Goal: Complete application form

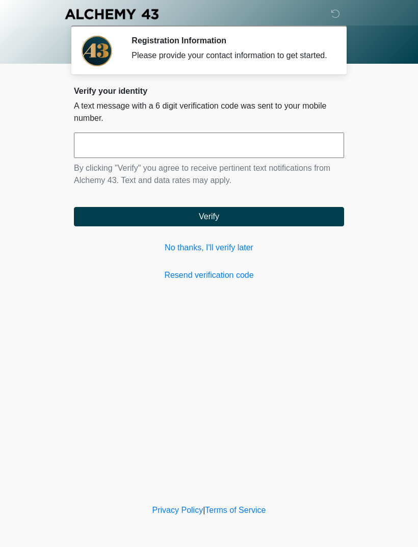
click at [103, 143] on input "text" at bounding box center [209, 144] width 270 height 25
type input "******"
click at [119, 224] on button "Verify" at bounding box center [209, 216] width 270 height 19
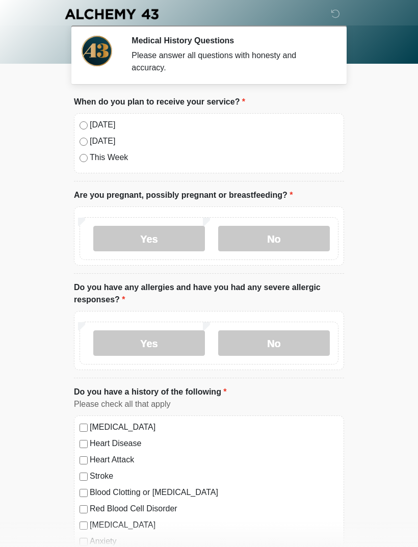
click at [257, 237] on label "No" at bounding box center [274, 238] width 112 height 25
click at [261, 344] on label "No" at bounding box center [274, 342] width 112 height 25
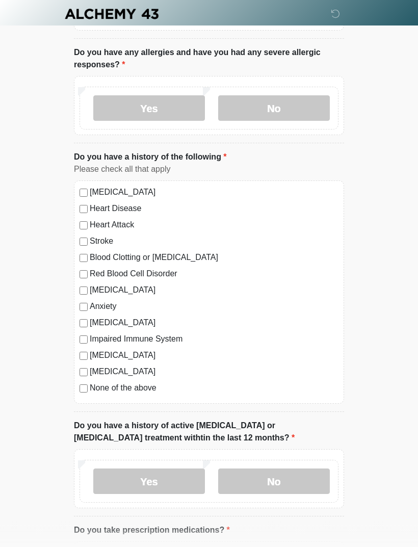
scroll to position [235, 0]
click at [258, 478] on label "No" at bounding box center [274, 480] width 112 height 25
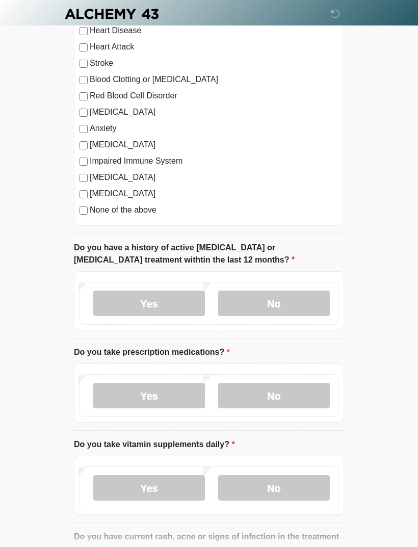
click at [258, 399] on label "No" at bounding box center [274, 395] width 112 height 25
click at [251, 475] on label "No" at bounding box center [274, 487] width 112 height 25
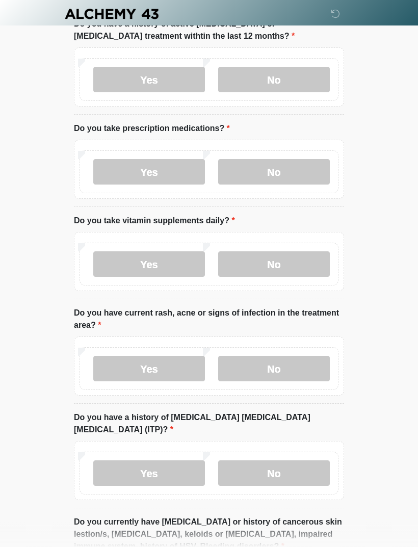
scroll to position [656, 0]
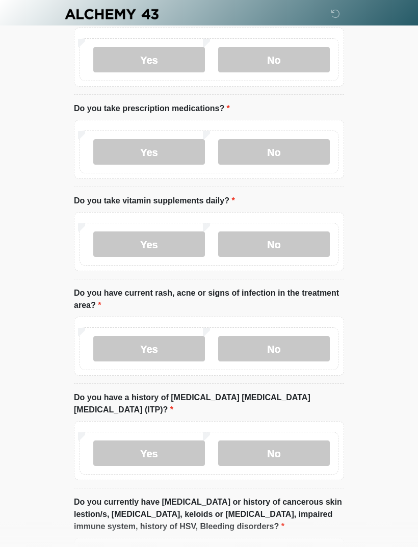
click at [244, 345] on label "No" at bounding box center [274, 348] width 112 height 25
click at [244, 440] on label "No" at bounding box center [274, 452] width 112 height 25
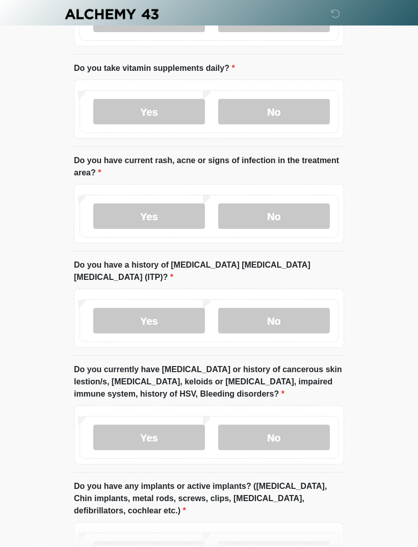
click at [258, 424] on label "No" at bounding box center [274, 436] width 112 height 25
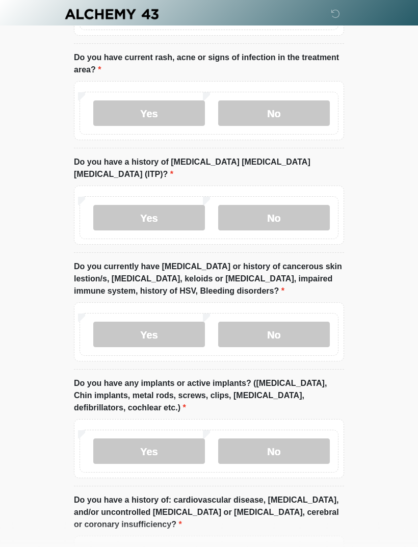
click at [254, 448] on label "No" at bounding box center [274, 450] width 112 height 25
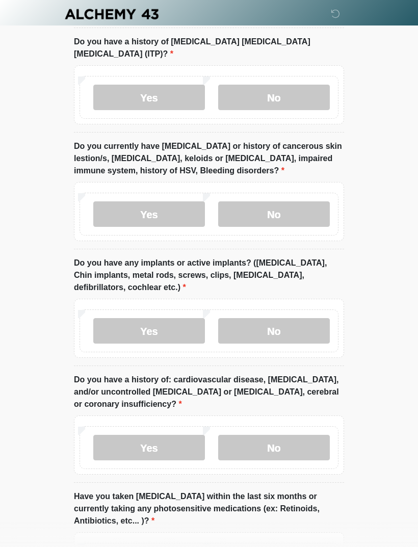
scroll to position [1026, 0]
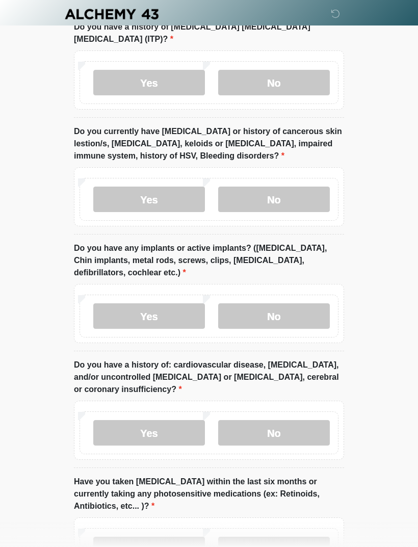
click at [251, 420] on label "No" at bounding box center [274, 432] width 112 height 25
click at [260, 536] on label "No" at bounding box center [274, 548] width 112 height 25
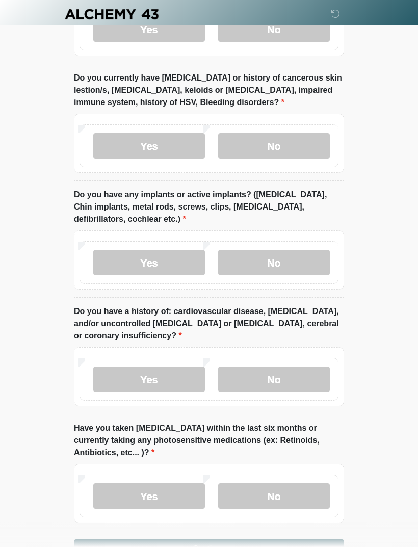
scroll to position [1099, 0]
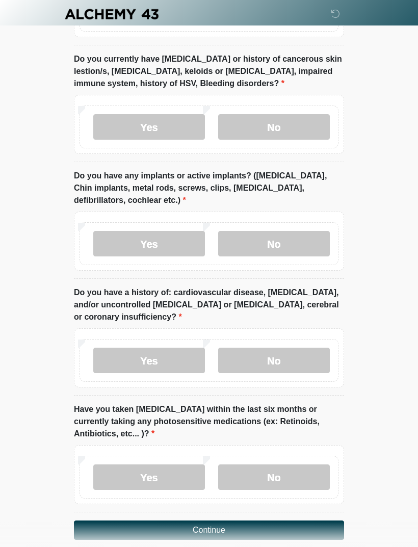
click at [139, 522] on button "Continue" at bounding box center [209, 529] width 270 height 19
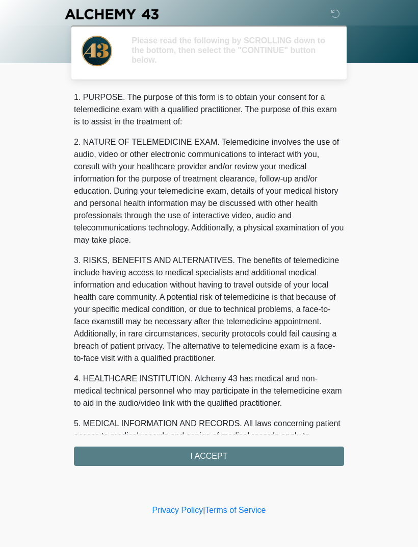
scroll to position [0, 0]
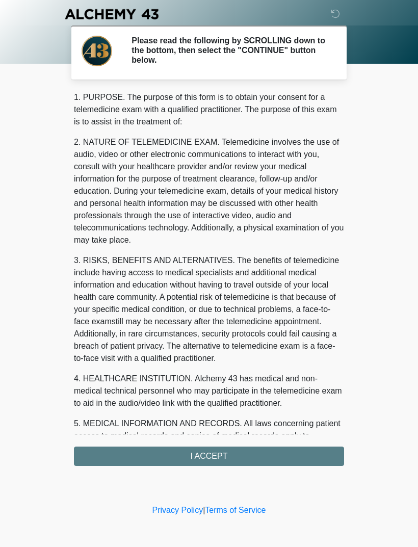
click at [143, 457] on div "1. PURPOSE. The purpose of this form is to obtain your consent for a telemedici…" at bounding box center [209, 278] width 270 height 374
click at [183, 455] on div "1. PURPOSE. The purpose of this form is to obtain your consent for a telemedici…" at bounding box center [209, 278] width 270 height 374
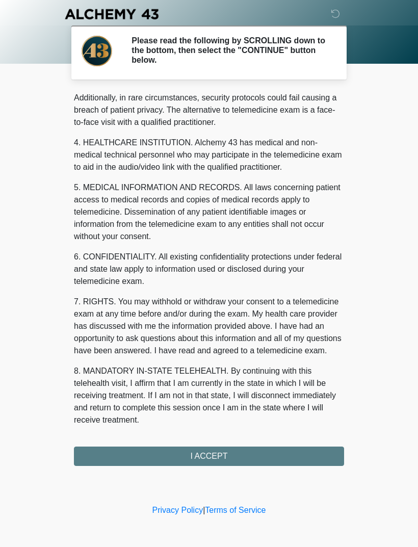
click at [199, 455] on div "1. PURPOSE. The purpose of this form is to obtain your consent for a telemedici…" at bounding box center [209, 278] width 270 height 374
click at [198, 455] on button "I ACCEPT" at bounding box center [209, 455] width 270 height 19
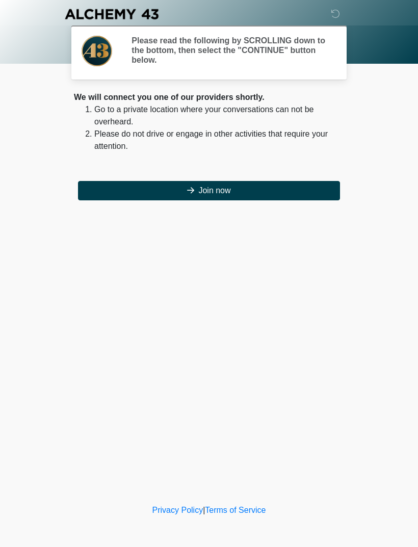
click at [160, 454] on div "‎ ‎ ‎ ‎ Please read the following by SCROLLING down to the bottom, then select …" at bounding box center [209, 250] width 306 height 481
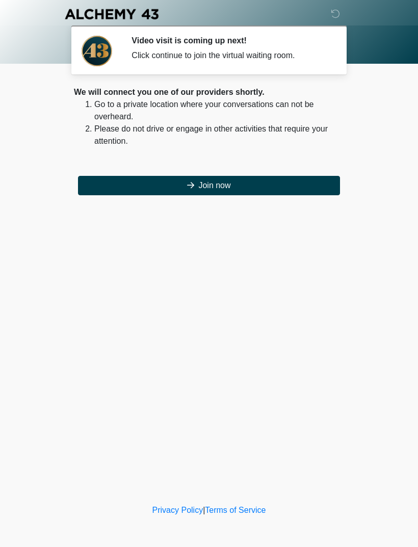
click at [286, 183] on button "Join now" at bounding box center [209, 185] width 262 height 19
